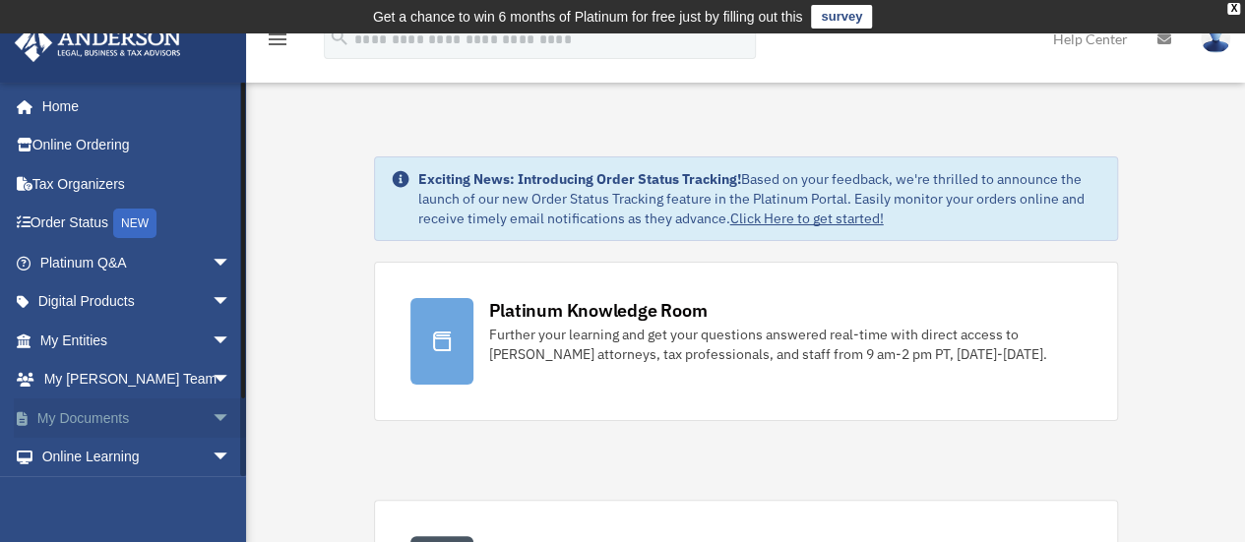
click at [212, 420] on span "arrow_drop_down" at bounding box center [231, 419] width 39 height 40
click at [86, 455] on link "Box" at bounding box center [144, 457] width 233 height 39
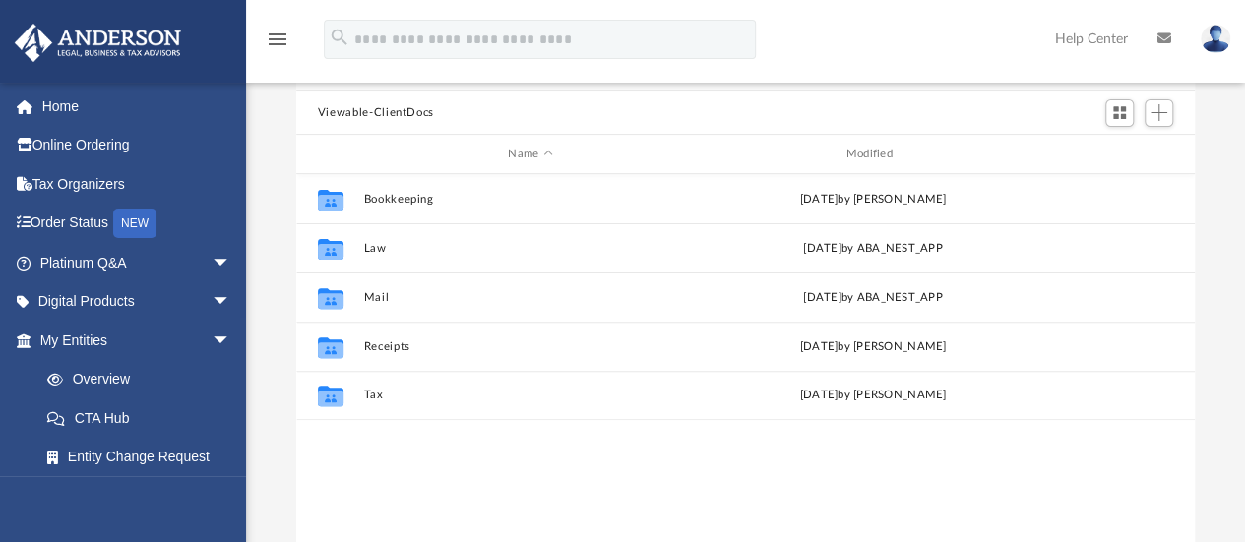
scroll to position [193, 0]
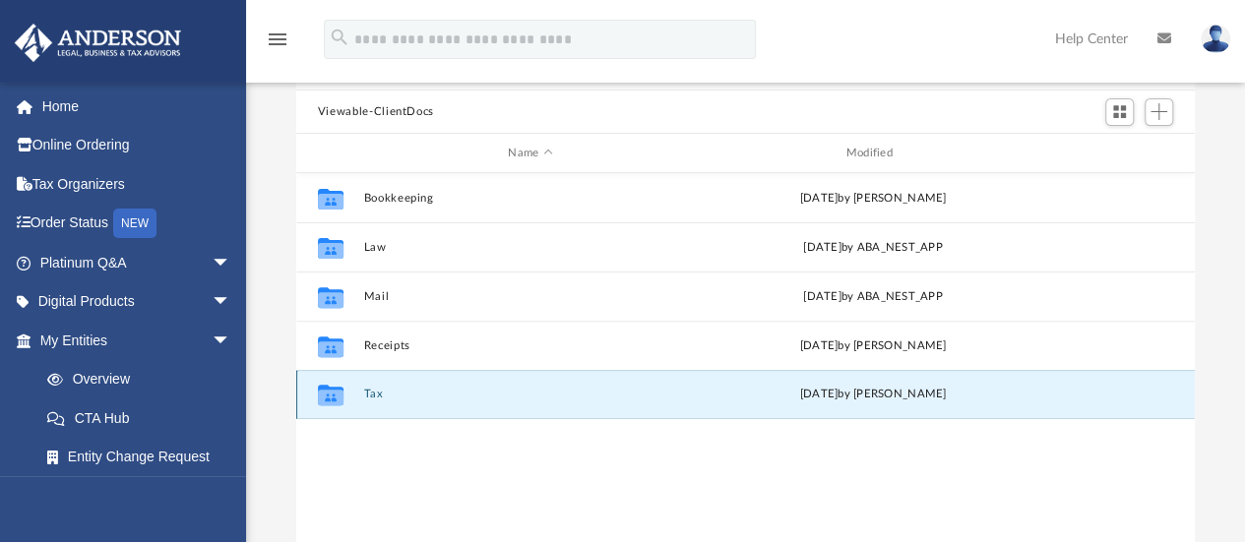
click at [437, 395] on button "Tax" at bounding box center [530, 395] width 334 height 13
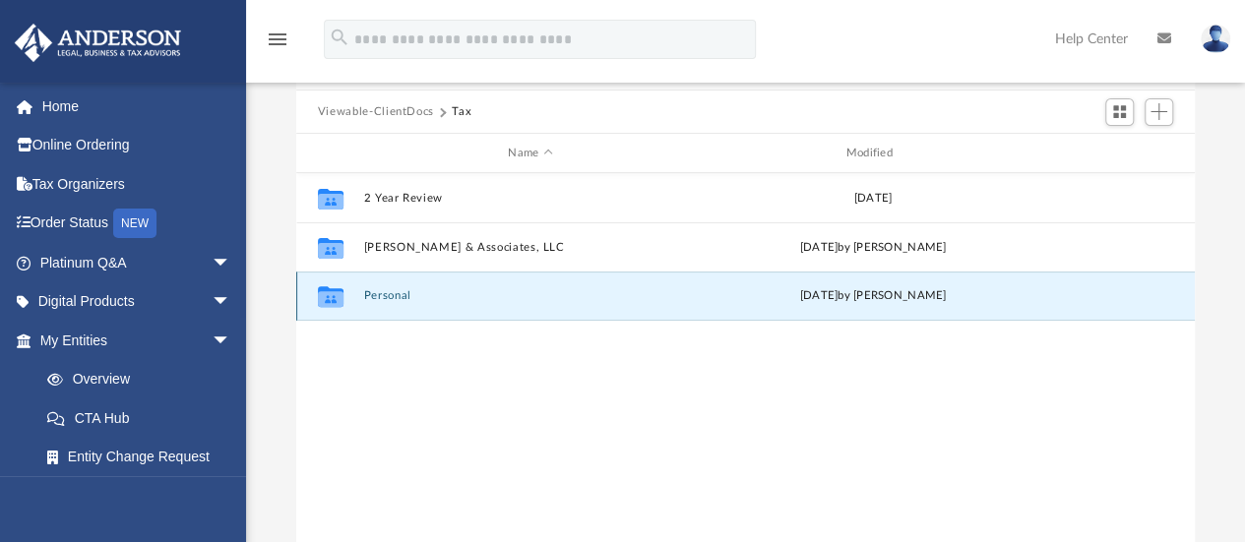
click at [502, 292] on button "Personal" at bounding box center [530, 296] width 334 height 13
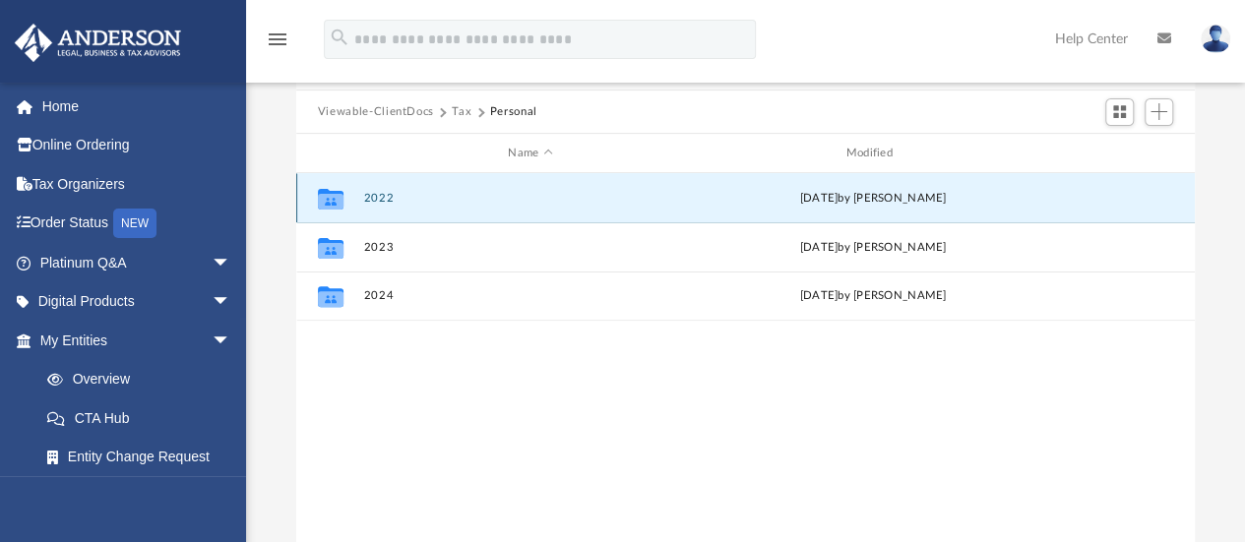
click at [403, 200] on button "2022" at bounding box center [530, 198] width 334 height 13
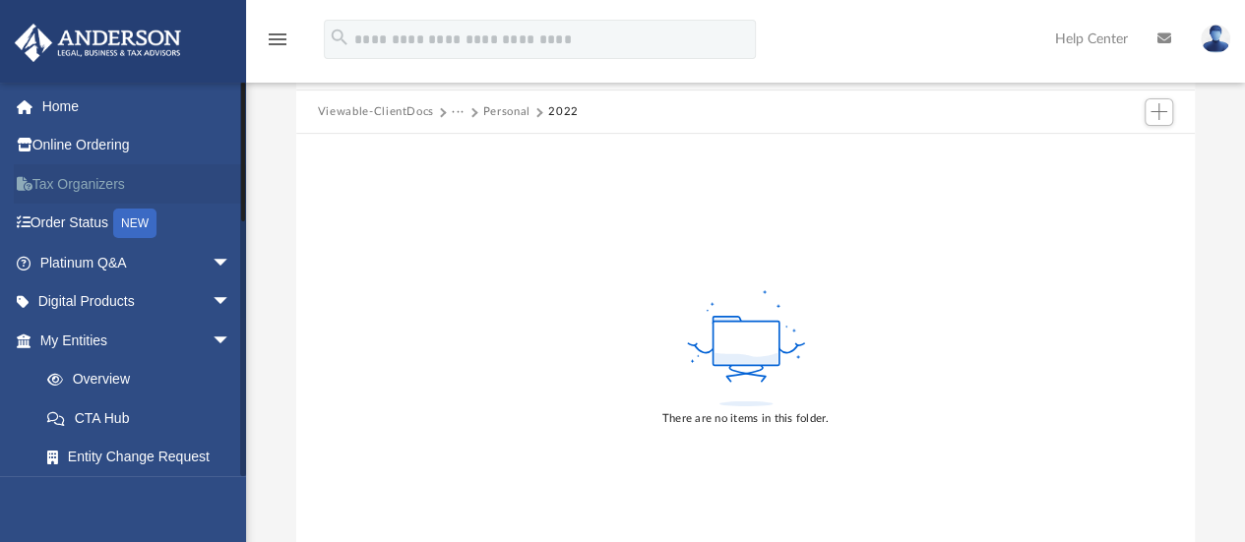
click at [62, 174] on link "Tax Organizers" at bounding box center [137, 183] width 247 height 39
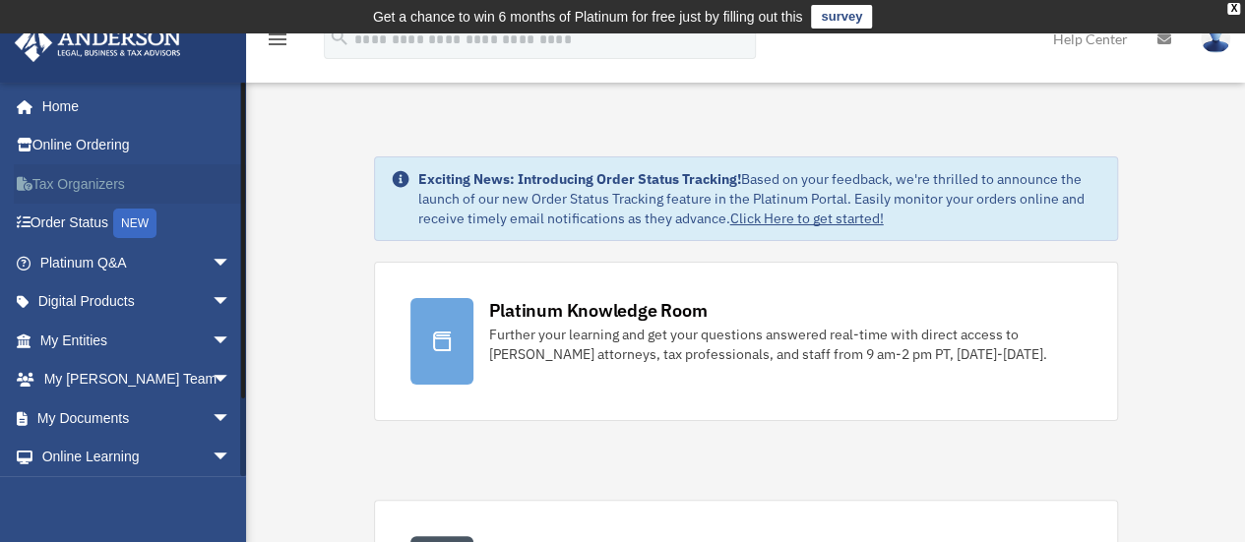
click at [97, 179] on link "Tax Organizers" at bounding box center [137, 183] width 247 height 39
